Goal: Task Accomplishment & Management: Use online tool/utility

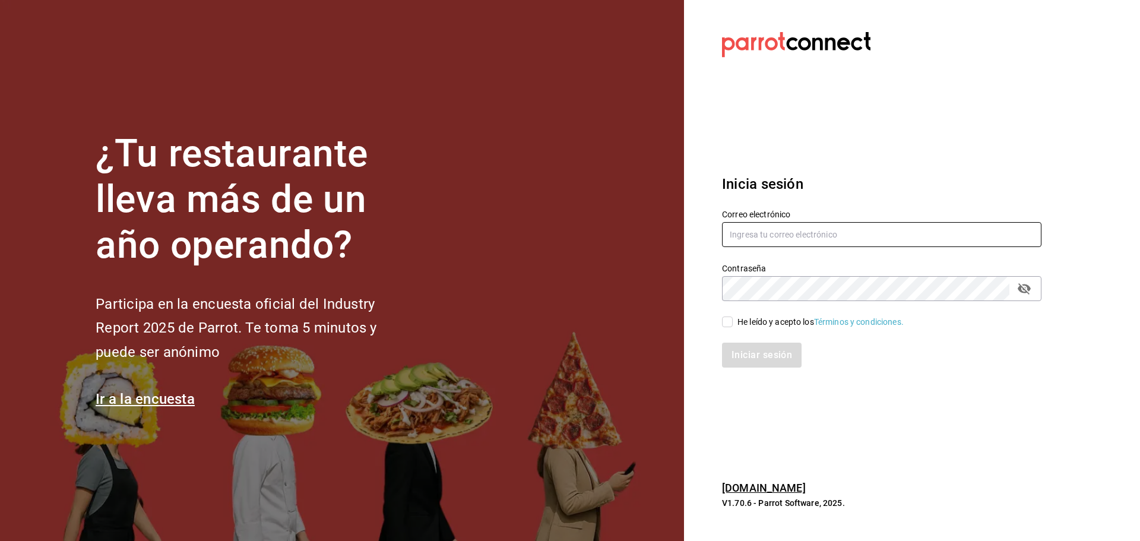
type input "[EMAIL_ADDRESS][DOMAIN_NAME]"
click at [727, 321] on input "He leído y acepto los Términos y condiciones." at bounding box center [727, 321] width 11 height 11
checkbox input "true"
click at [735, 348] on button "Iniciar sesión" at bounding box center [762, 354] width 81 height 25
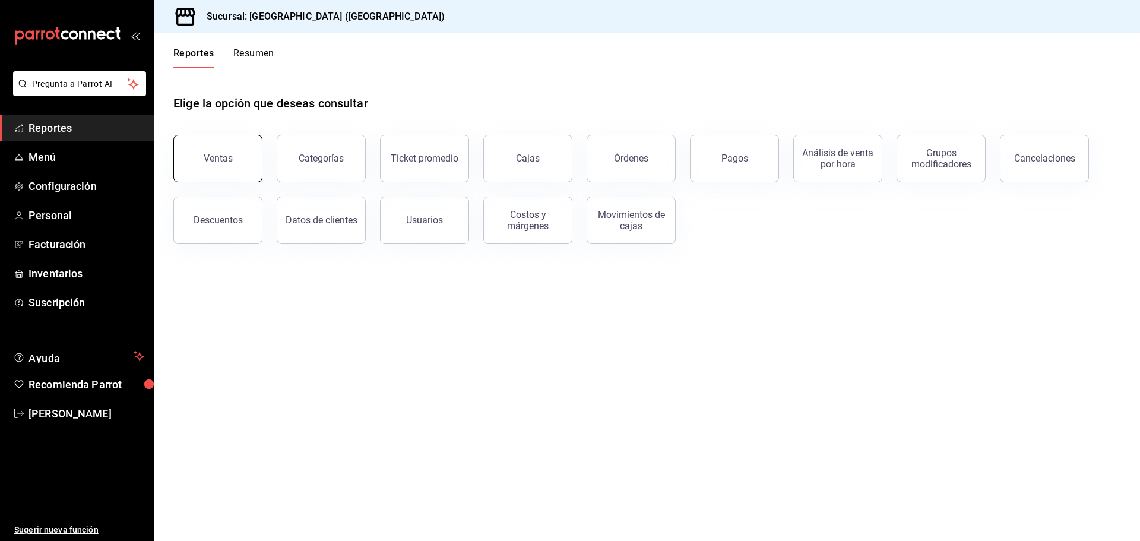
click at [199, 176] on button "Ventas" at bounding box center [217, 158] width 89 height 47
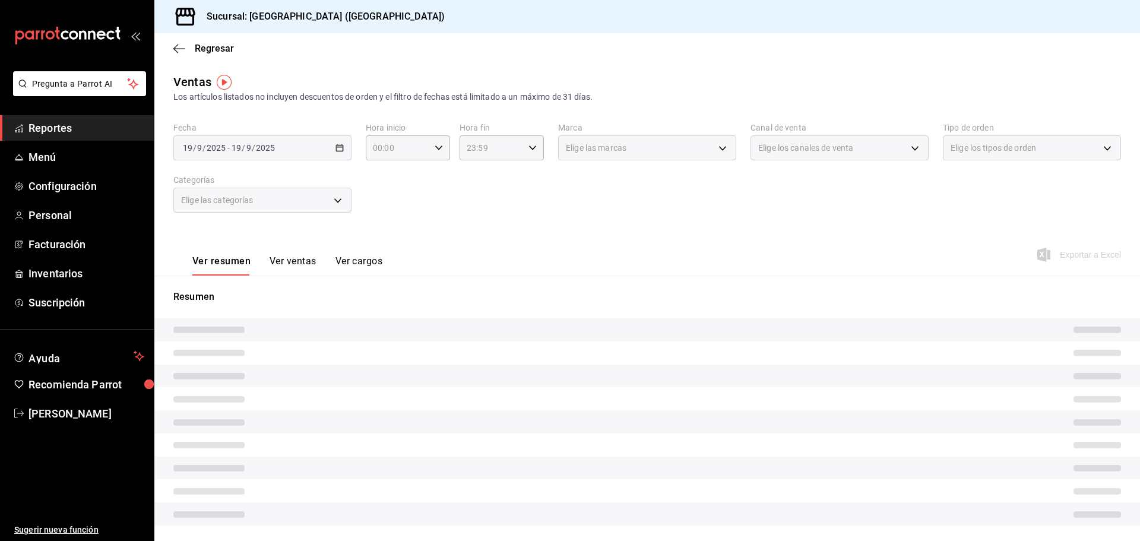
click at [342, 145] on div "2025-09-19 19 / 9 / 2025 - 2025-09-19 19 / 9 / 2025" at bounding box center [262, 147] width 178 height 25
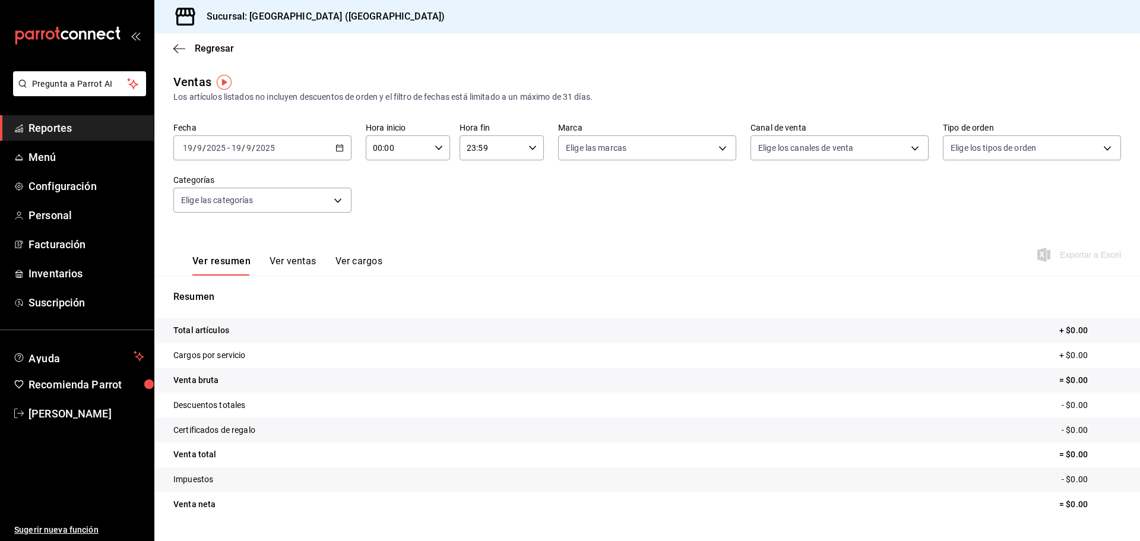
click at [336, 151] on \(Stroke\) "button" at bounding box center [339, 148] width 7 height 7
click at [207, 199] on li "Ayer" at bounding box center [229, 210] width 111 height 27
click at [1083, 251] on span "Exportar a Excel" at bounding box center [1079, 254] width 81 height 14
